Goal: Information Seeking & Learning: Check status

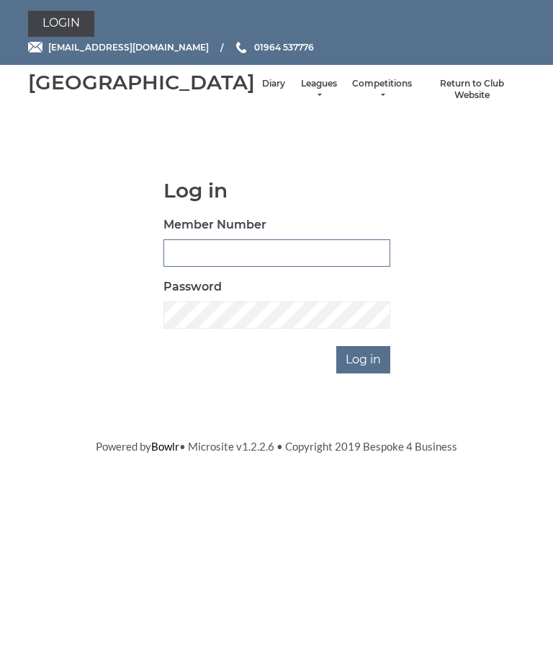
type input "0132"
click at [365, 346] on input "Log in" at bounding box center [363, 359] width 54 height 27
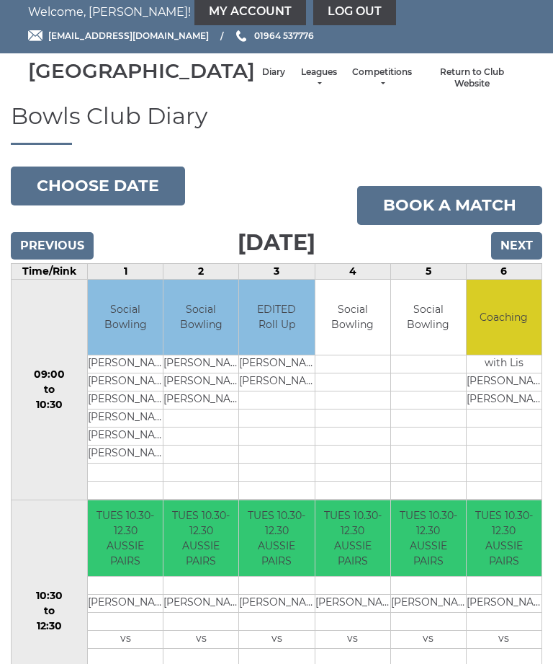
scroll to position [10, 0]
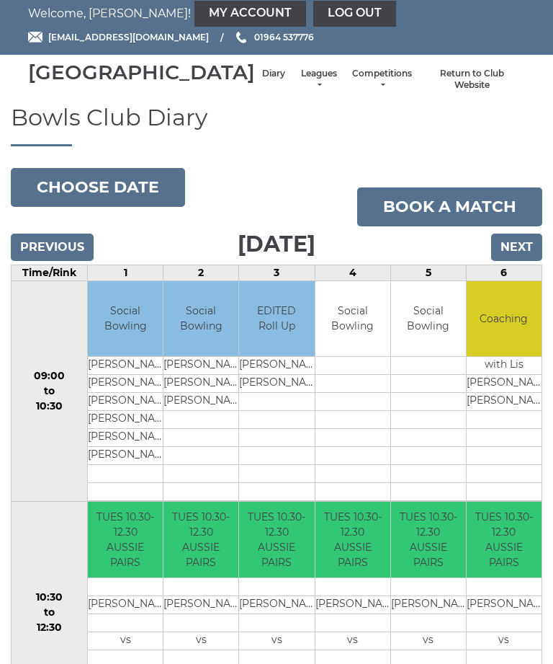
click at [519, 261] on input "Next" at bounding box center [516, 246] width 51 height 27
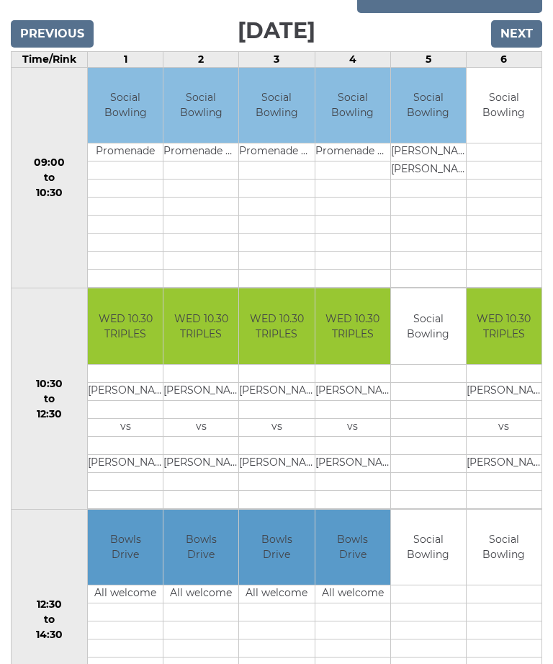
scroll to position [232, 0]
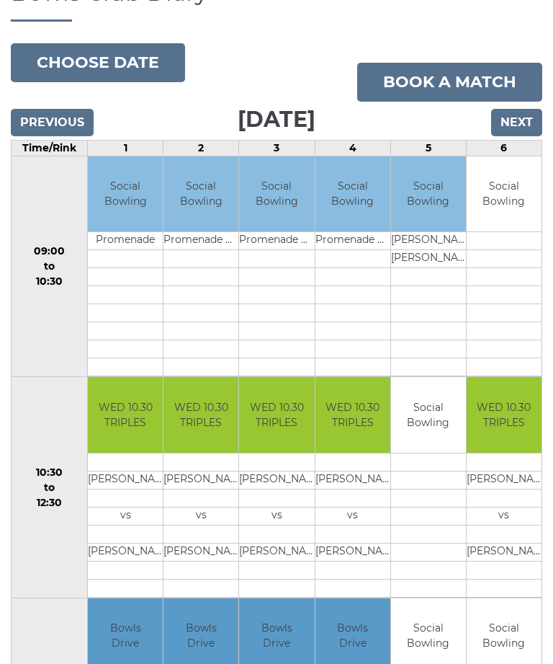
scroll to position [0, 0]
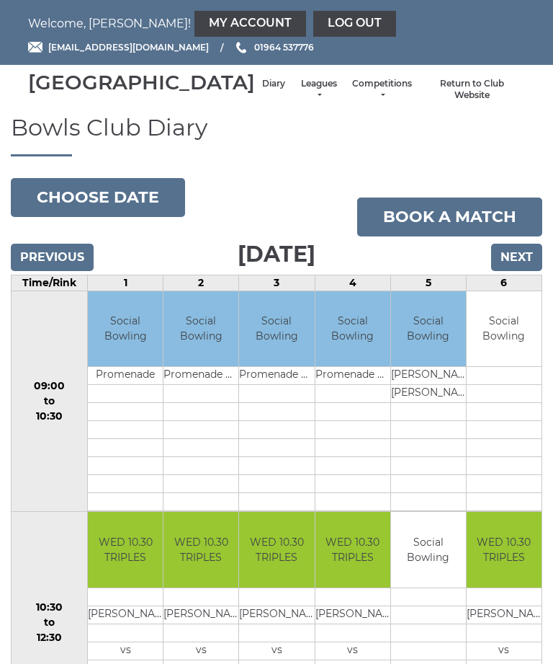
click at [300, 95] on link "Leagues" at bounding box center [319, 90] width 38 height 24
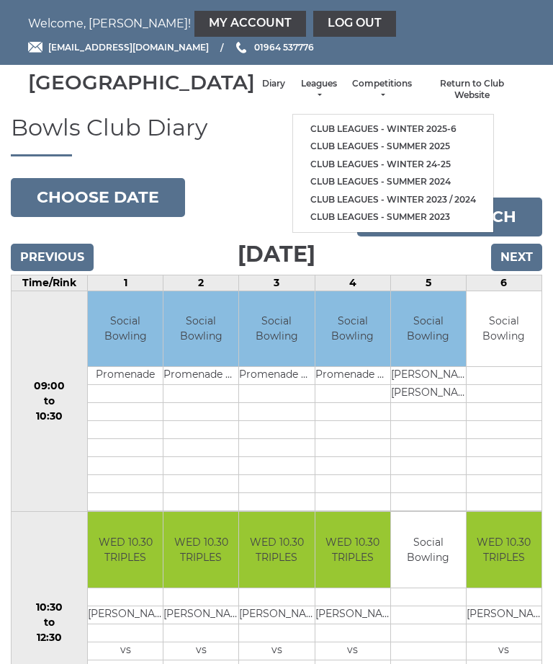
click at [373, 125] on link "Club leagues - Winter 2025-6" at bounding box center [393, 129] width 200 height 18
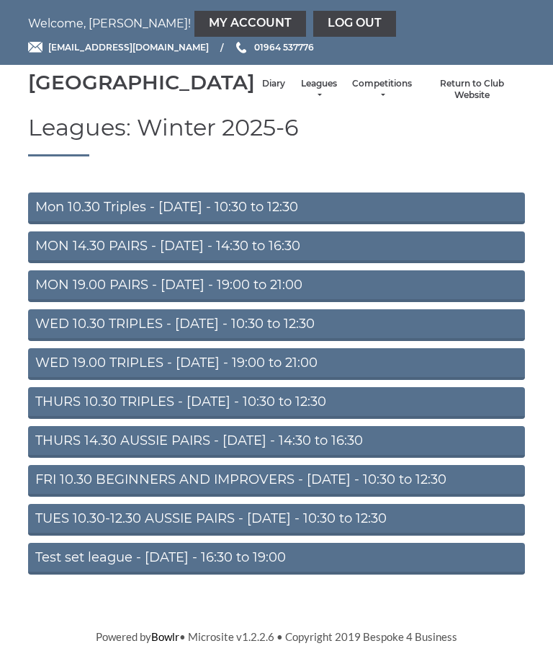
click at [257, 535] on link "TUES 10.30-12.30 AUSSIE PAIRS - [DATE] - 10:30 to 12:30" at bounding box center [276, 520] width 497 height 32
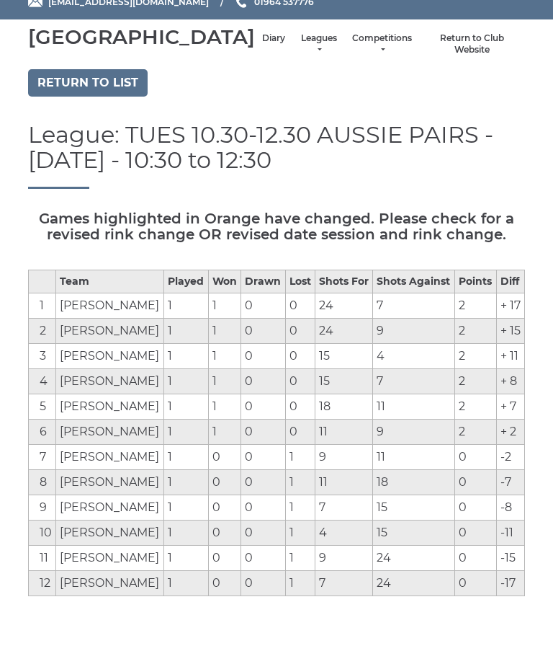
scroll to position [46, 0]
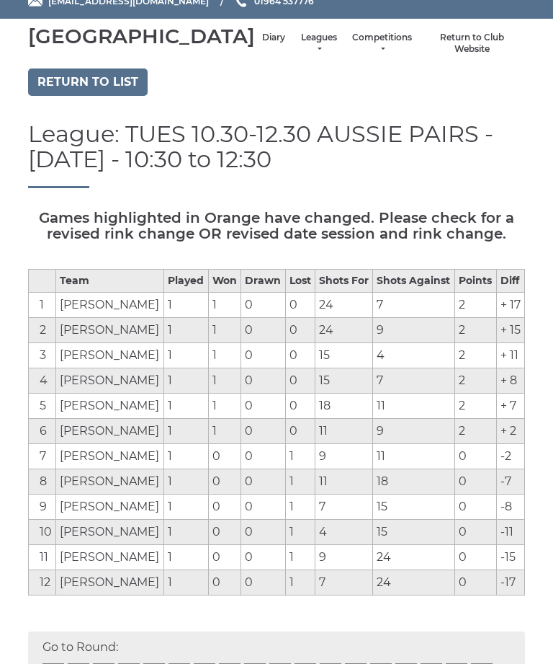
click at [92, 96] on link "Return to list" at bounding box center [88, 81] width 120 height 27
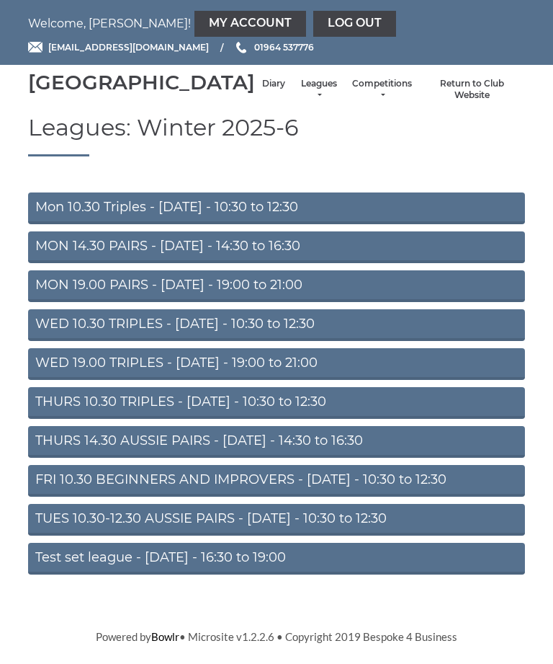
click at [275, 302] on link "MON 19.00 PAIRS - [DATE] - 19:00 to 21:00" at bounding box center [276, 286] width 497 height 32
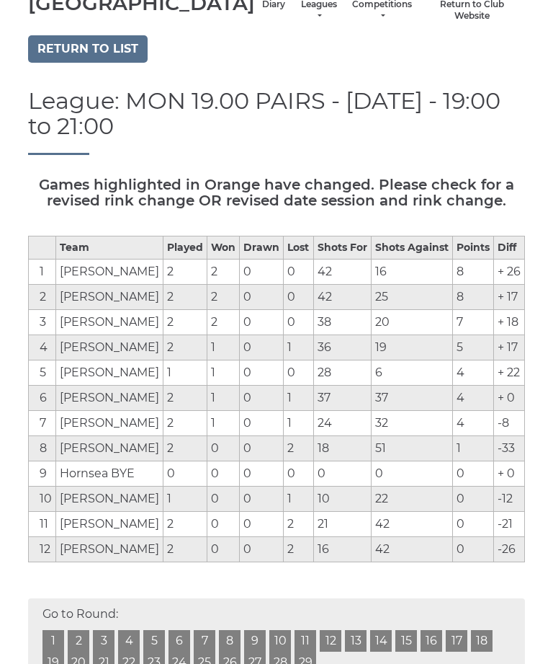
scroll to position [79, 0]
click at [125, 538] on td "[PERSON_NAME]" at bounding box center [109, 524] width 107 height 25
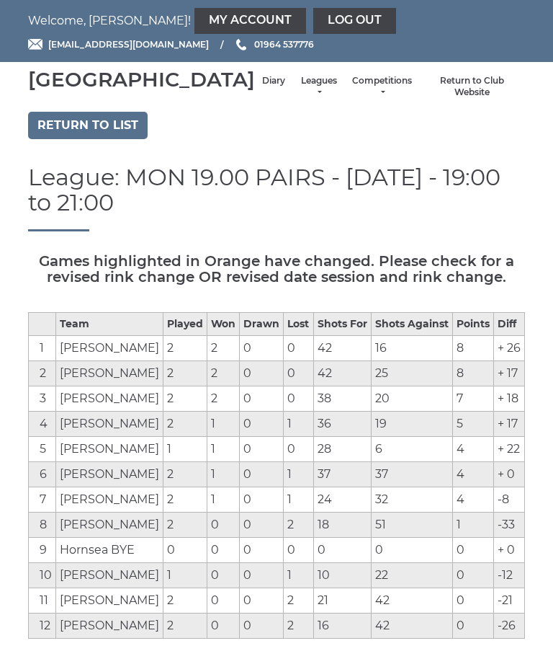
scroll to position [0, 0]
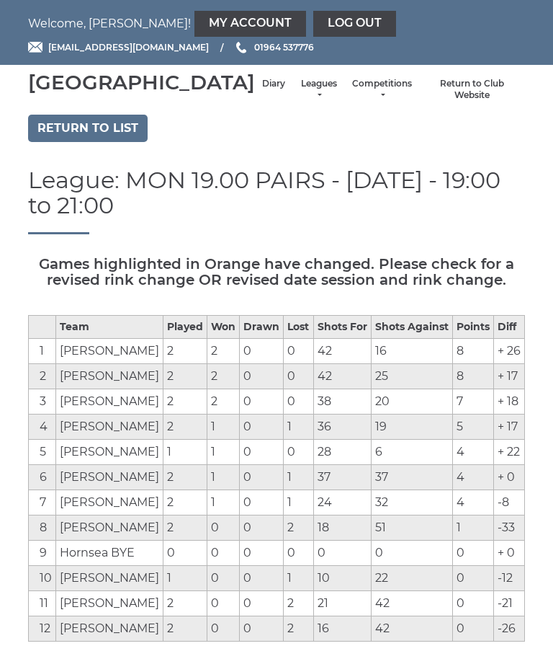
click at [262, 90] on link "Diary" at bounding box center [273, 84] width 23 height 12
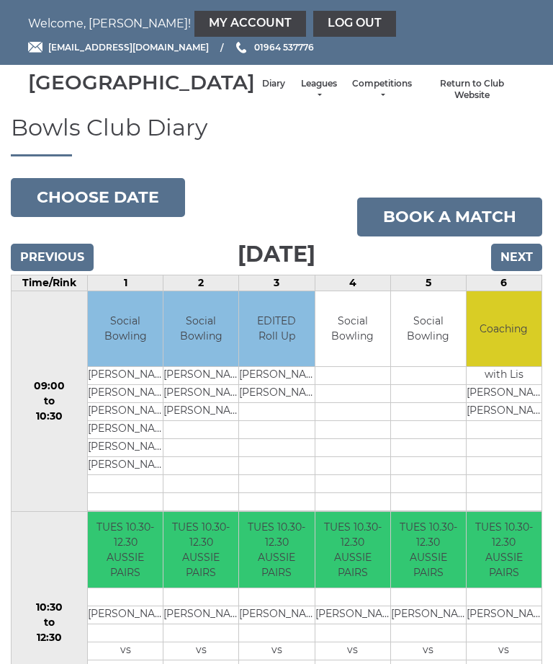
click at [122, 211] on button "Choose date" at bounding box center [98, 197] width 174 height 39
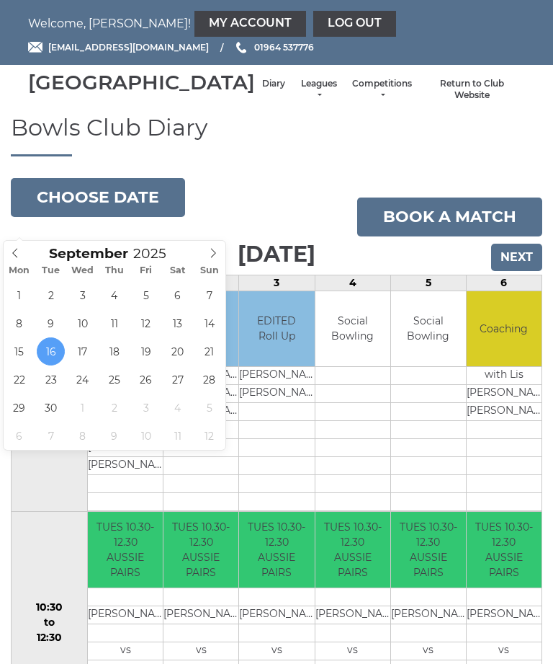
type input "[DATE]"
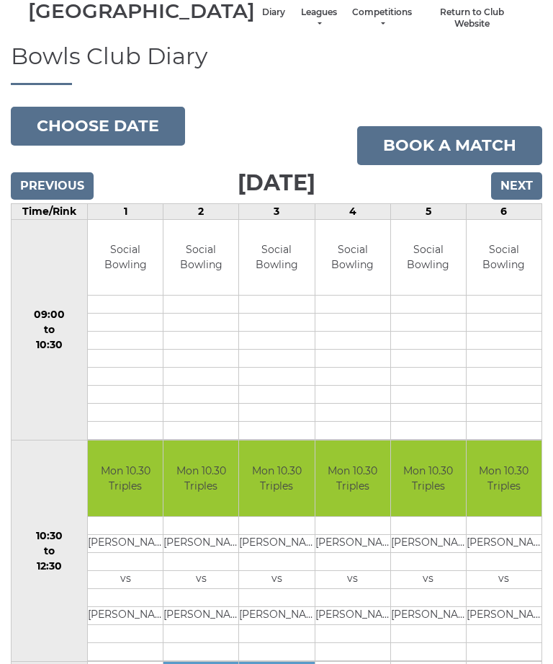
scroll to position [71, 0]
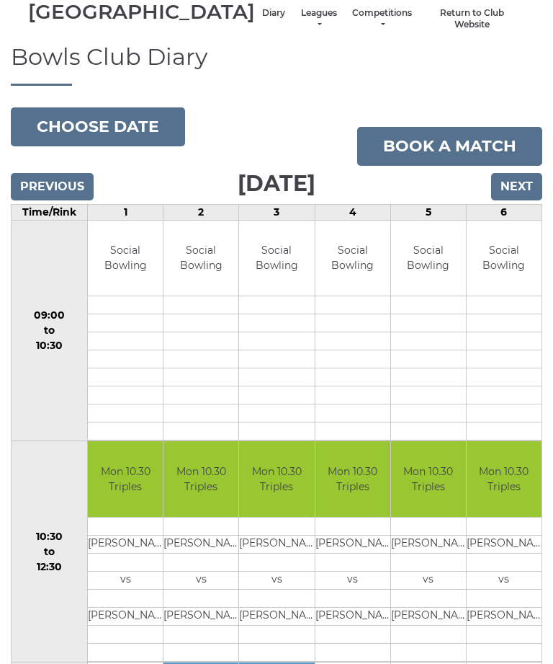
click at [523, 200] on input "Next" at bounding box center [516, 186] width 51 height 27
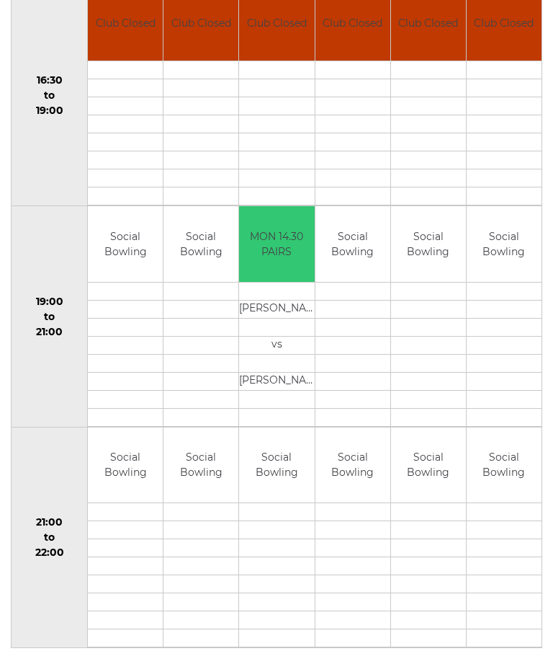
scroll to position [1195, 0]
